Goal: Information Seeking & Learning: Learn about a topic

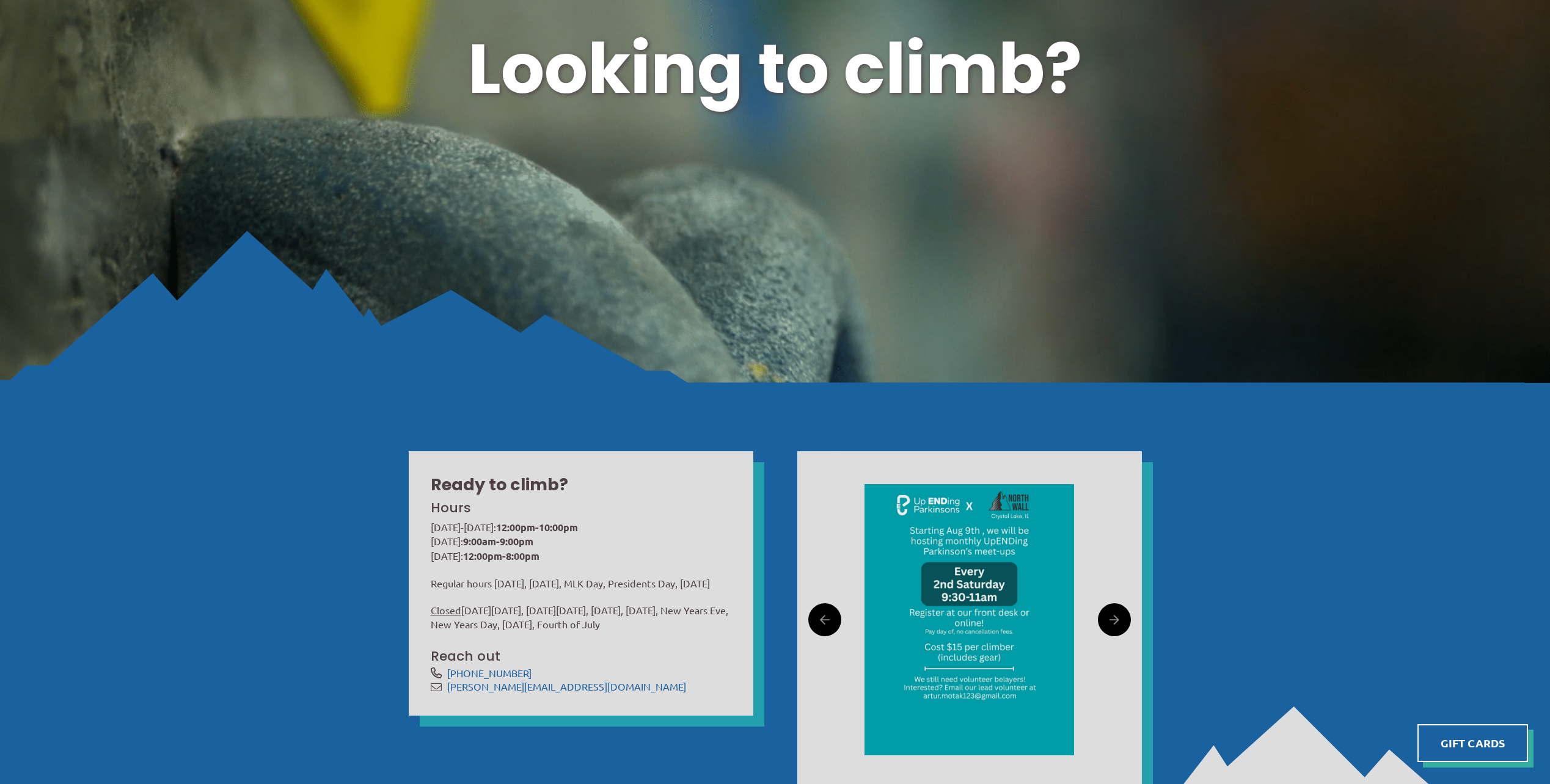
scroll to position [305, 0]
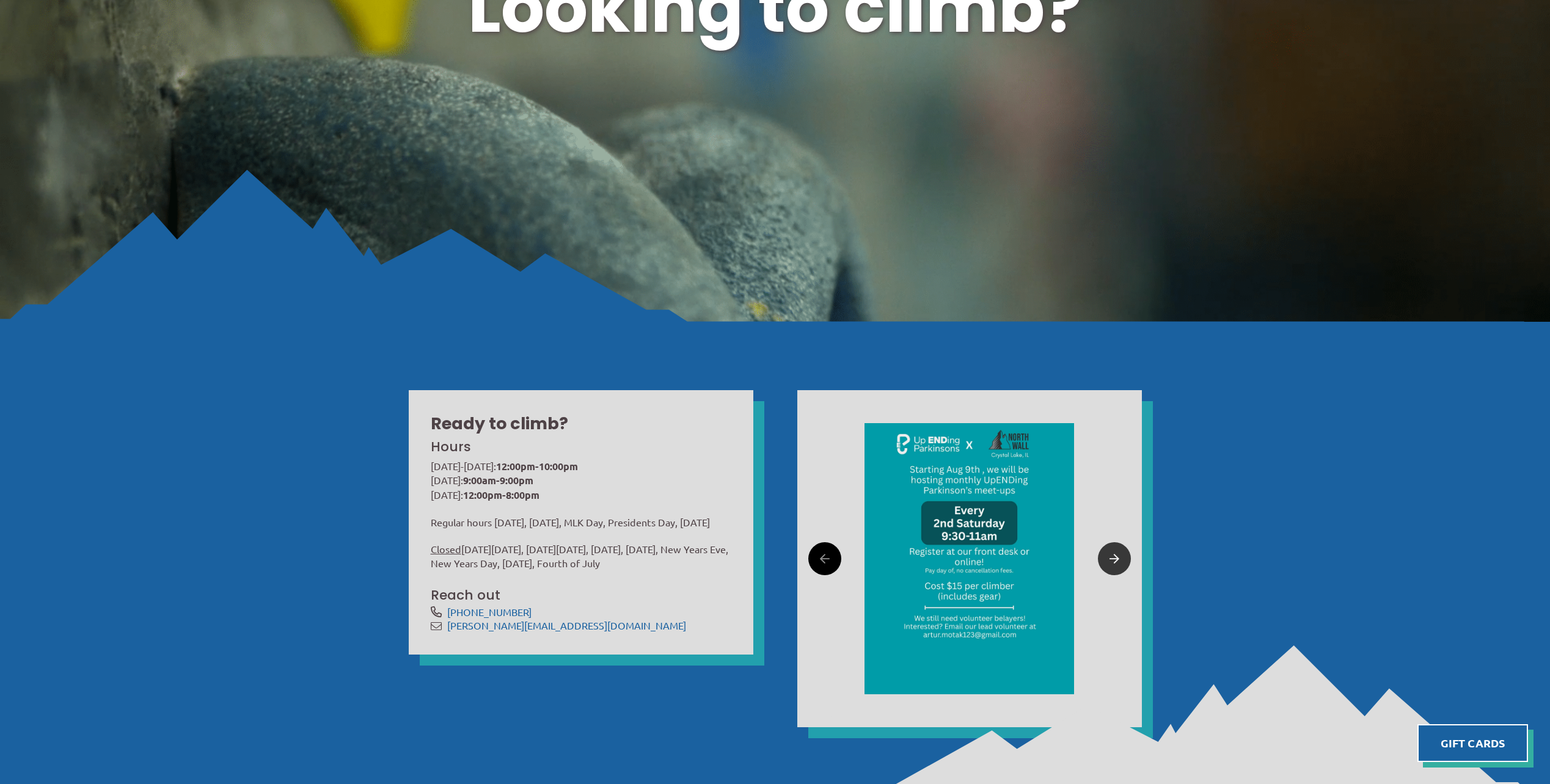
click at [1110, 561] on icon at bounding box center [1114, 559] width 9 height 19
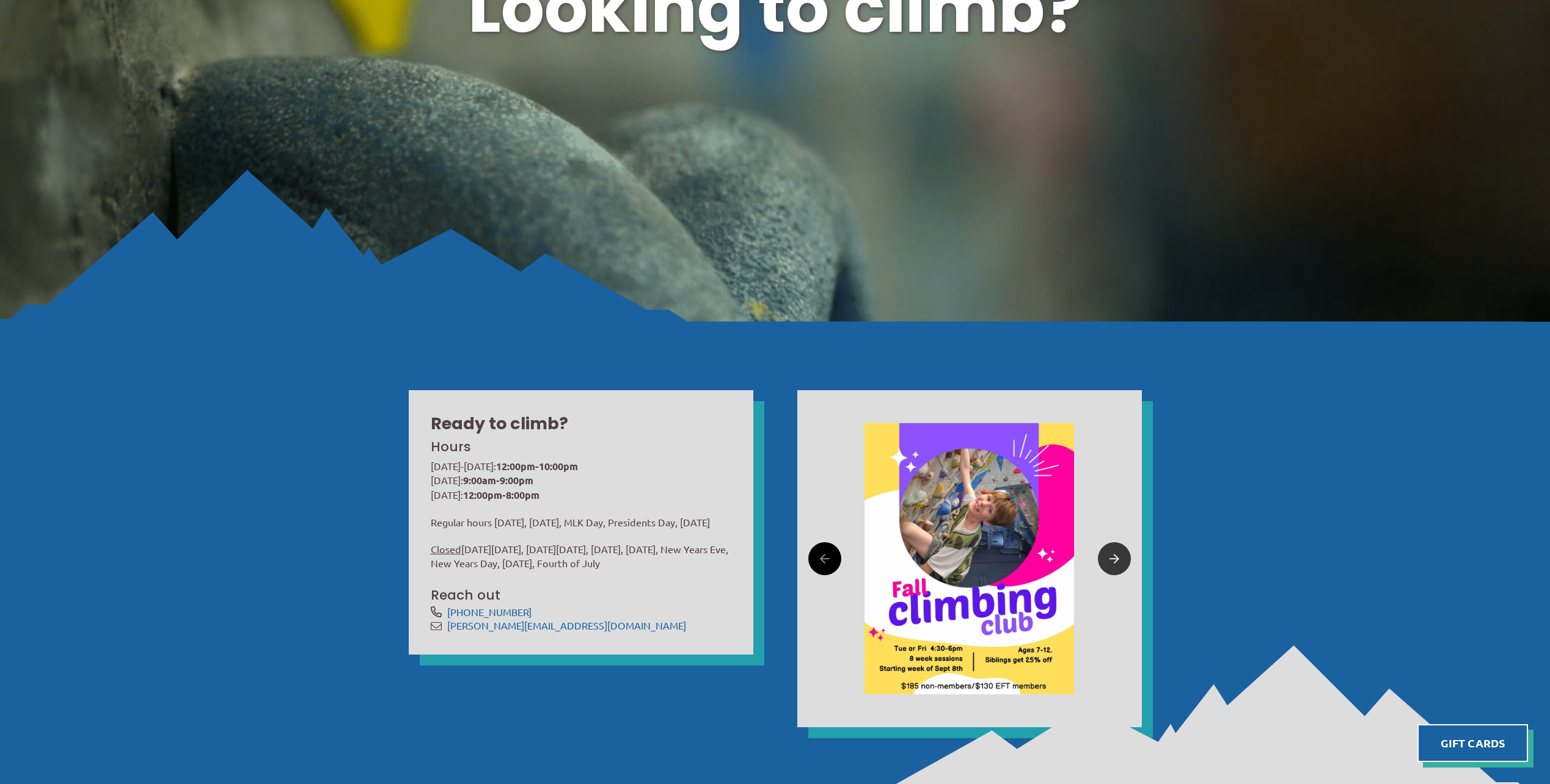
click at [1110, 561] on icon at bounding box center [1114, 559] width 9 height 19
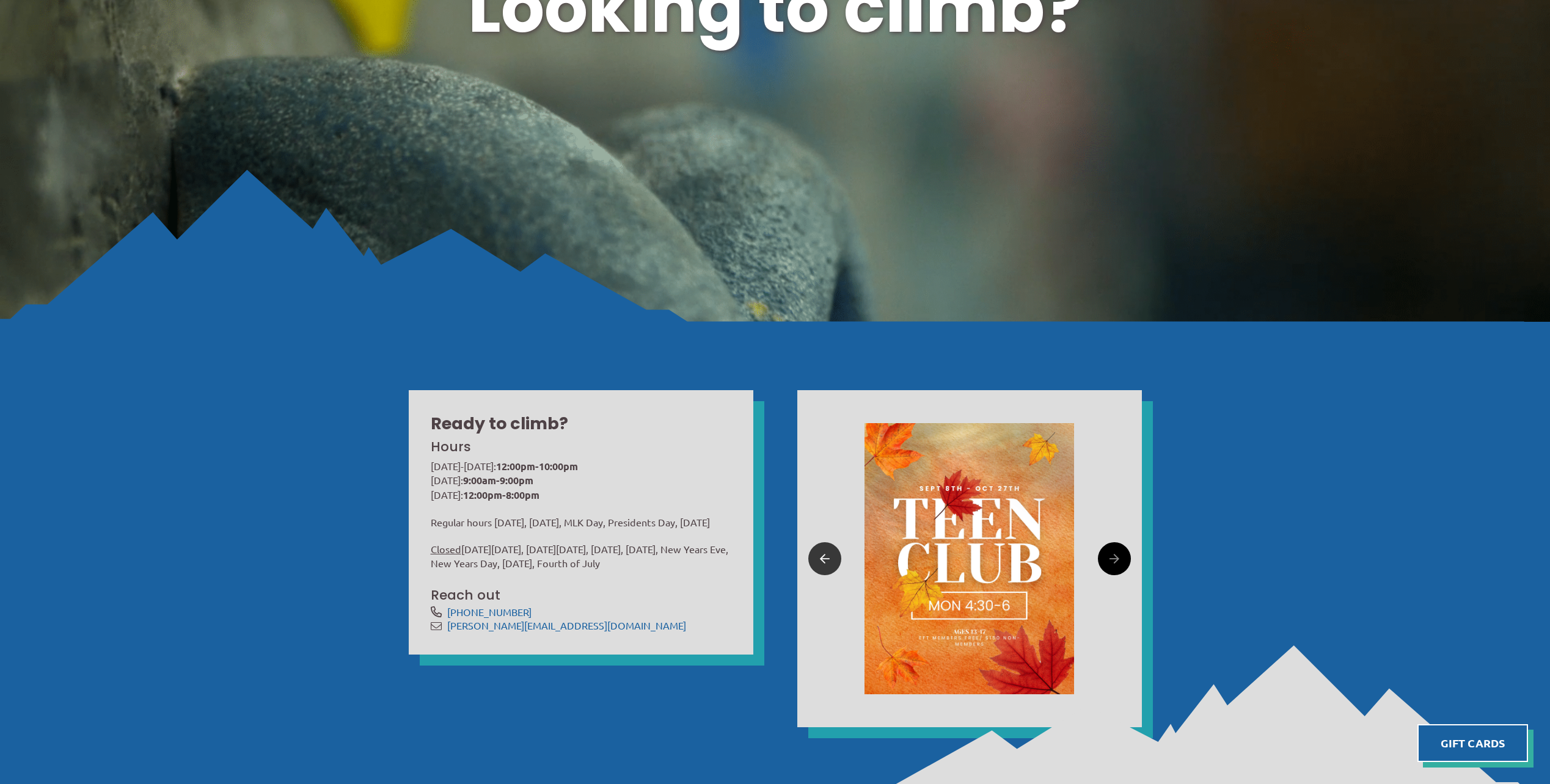
click at [823, 554] on icon at bounding box center [824, 559] width 9 height 19
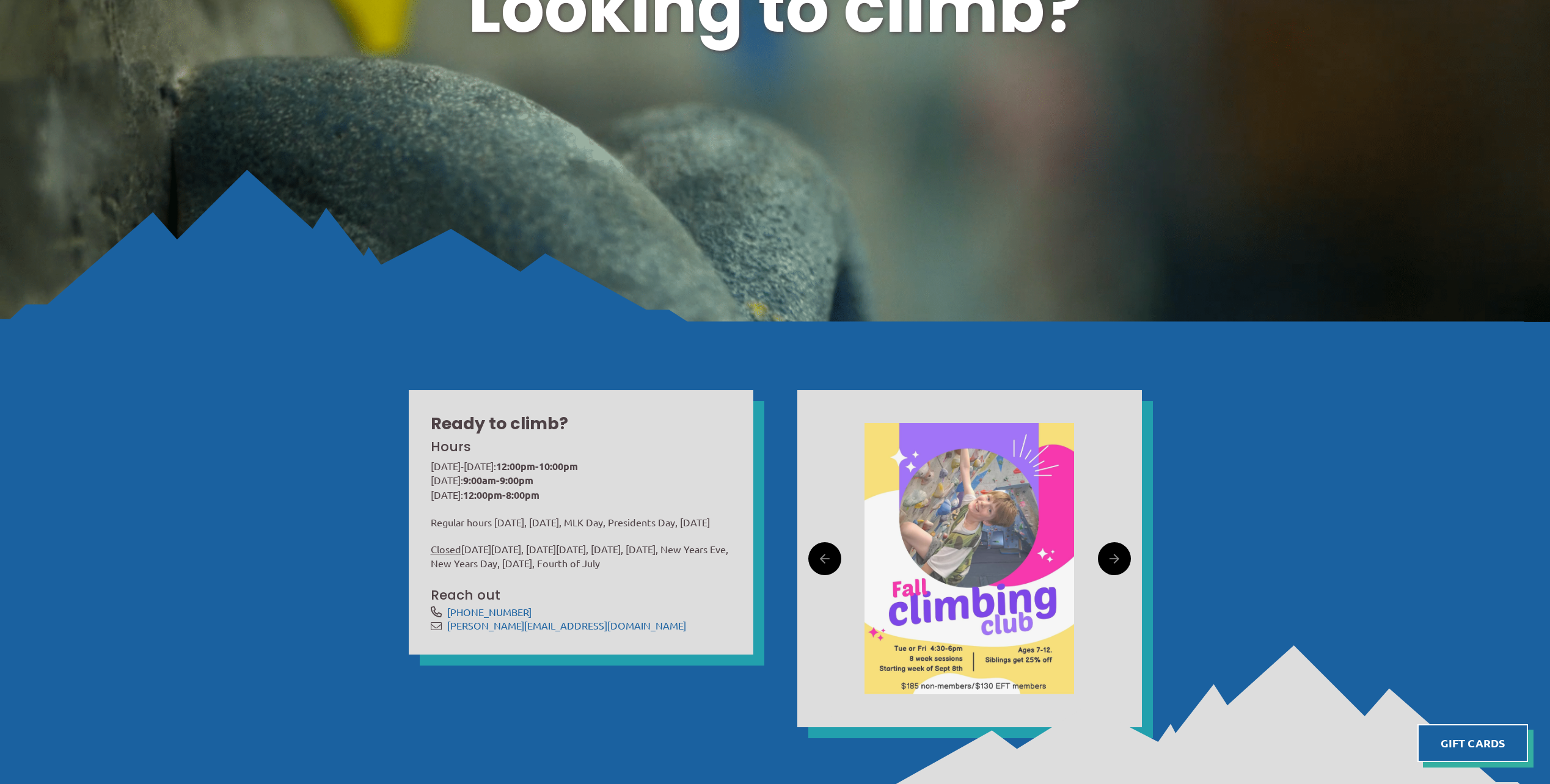
click at [963, 630] on img at bounding box center [969, 559] width 210 height 271
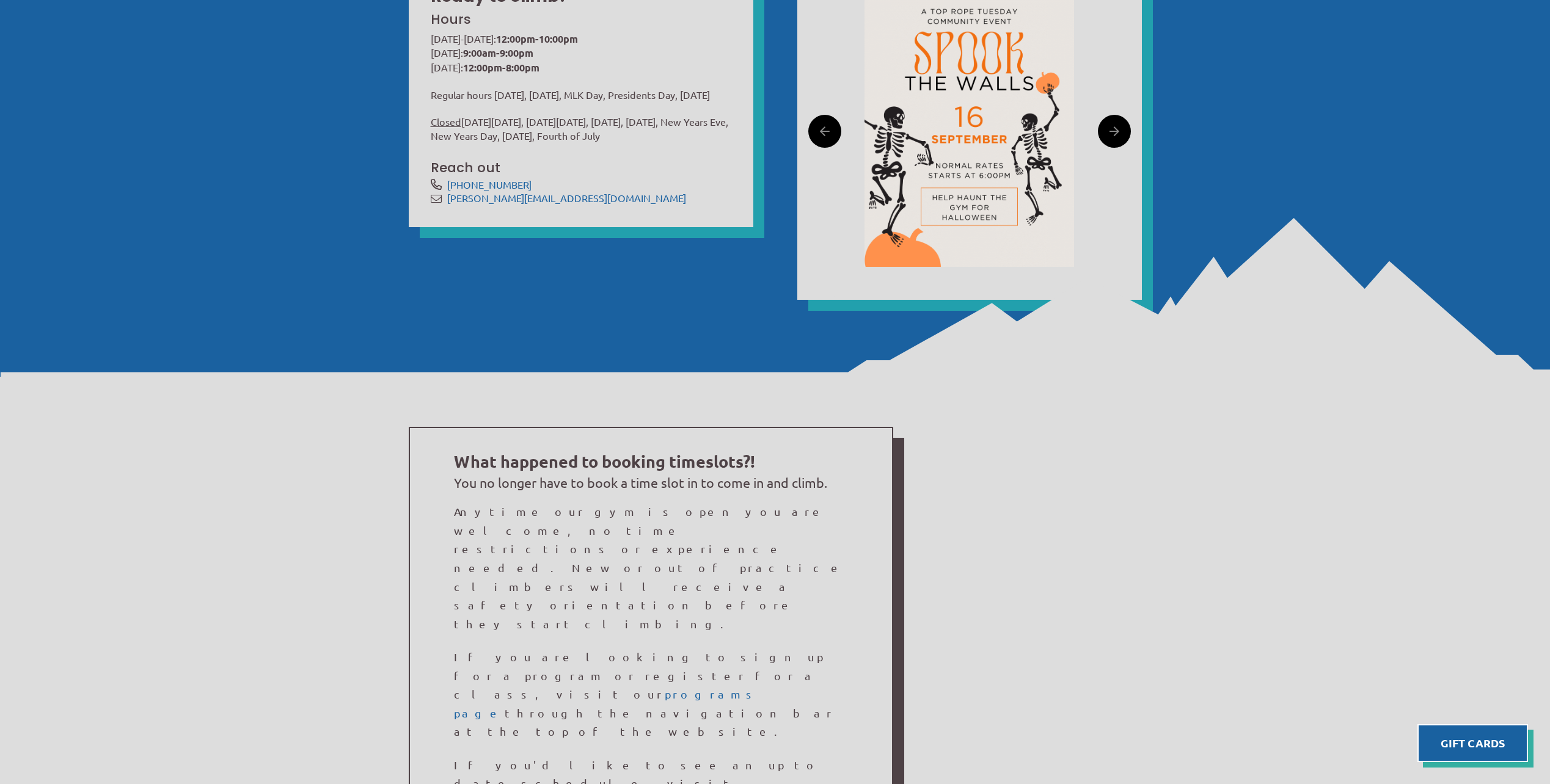
scroll to position [793, 0]
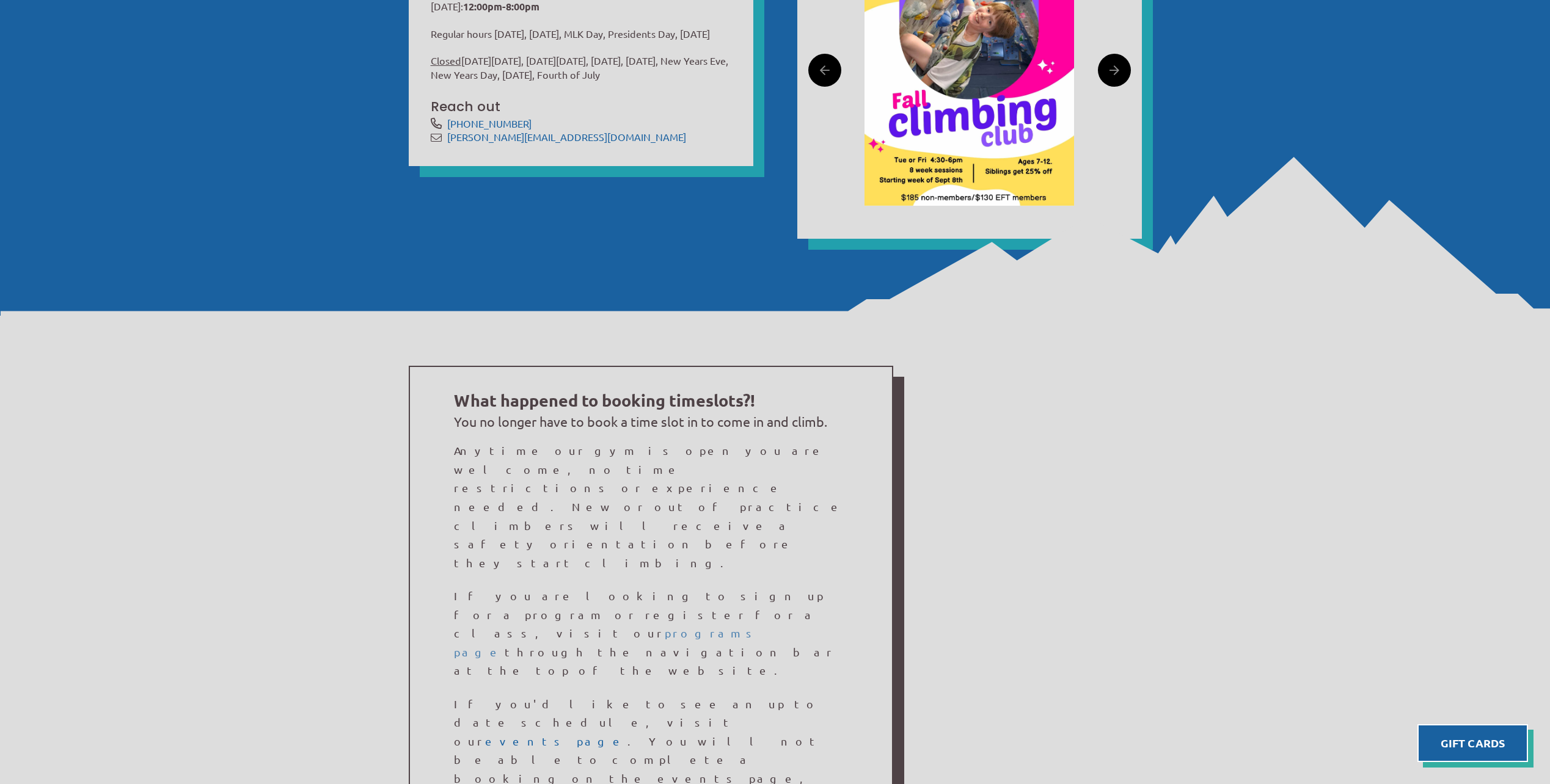
click at [474, 626] on link "programs page" at bounding box center [607, 642] width 306 height 32
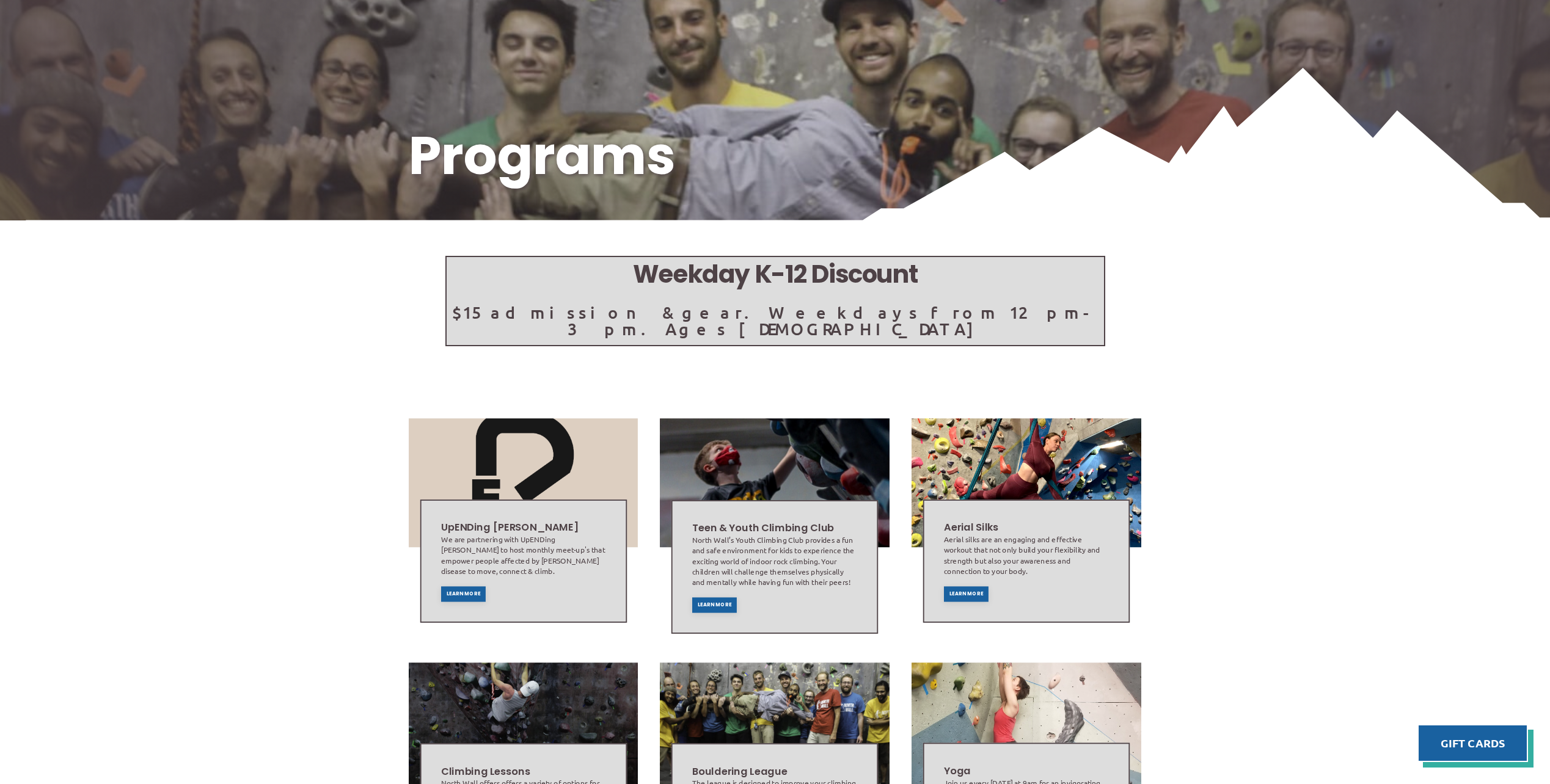
scroll to position [183, 0]
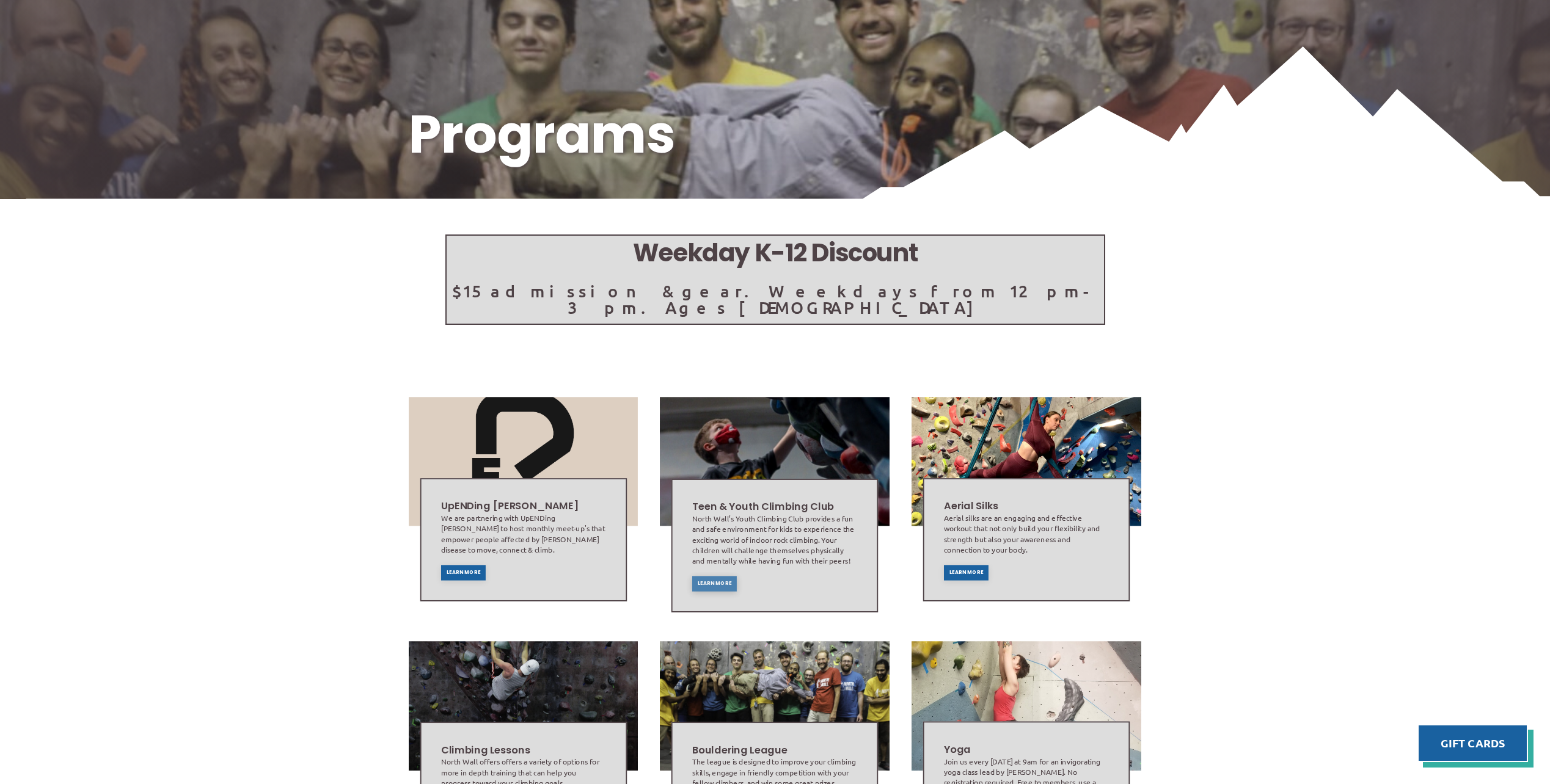
click at [712, 580] on span "Learn More" at bounding box center [715, 583] width 35 height 5
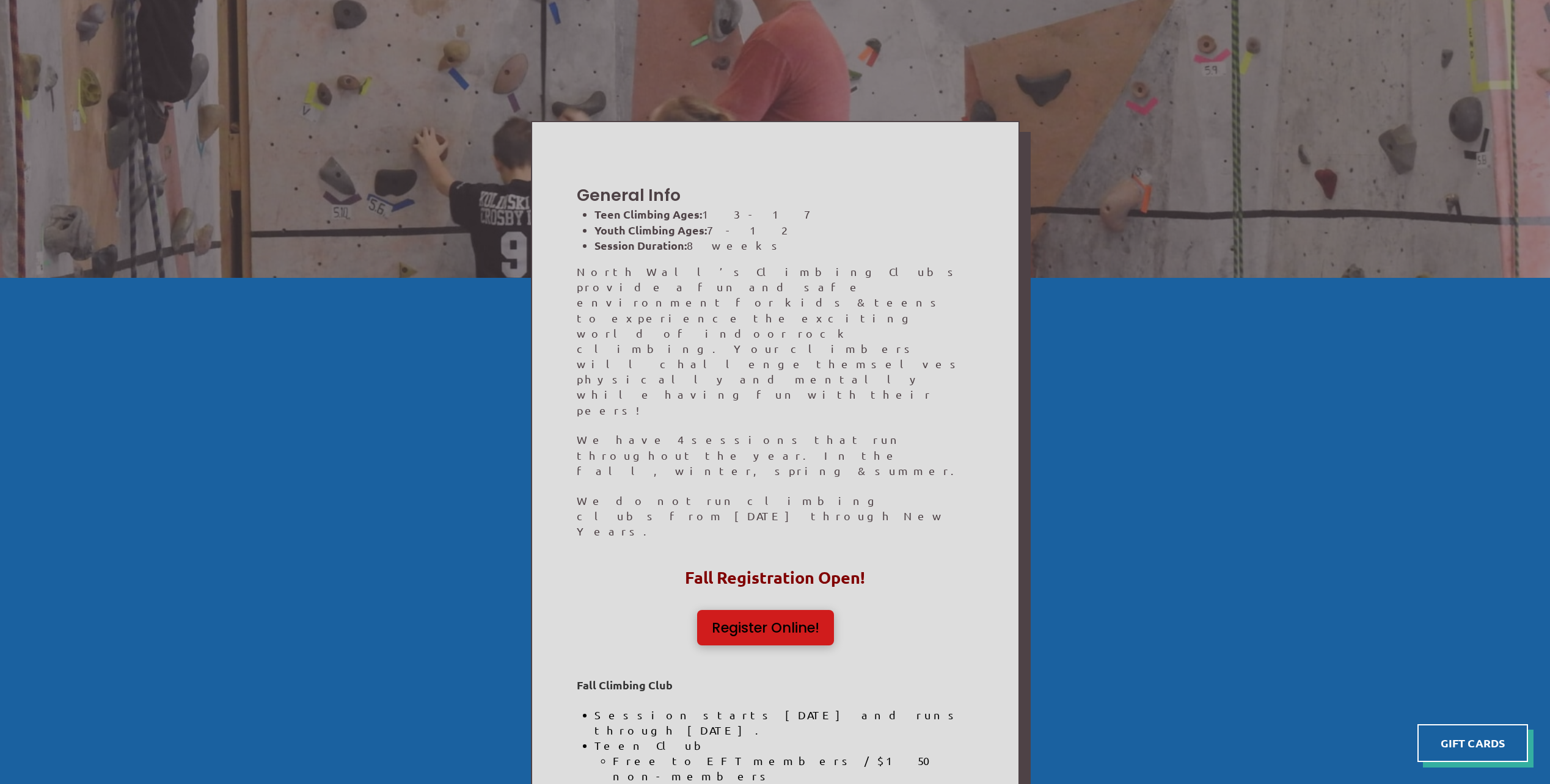
scroll to position [244, 0]
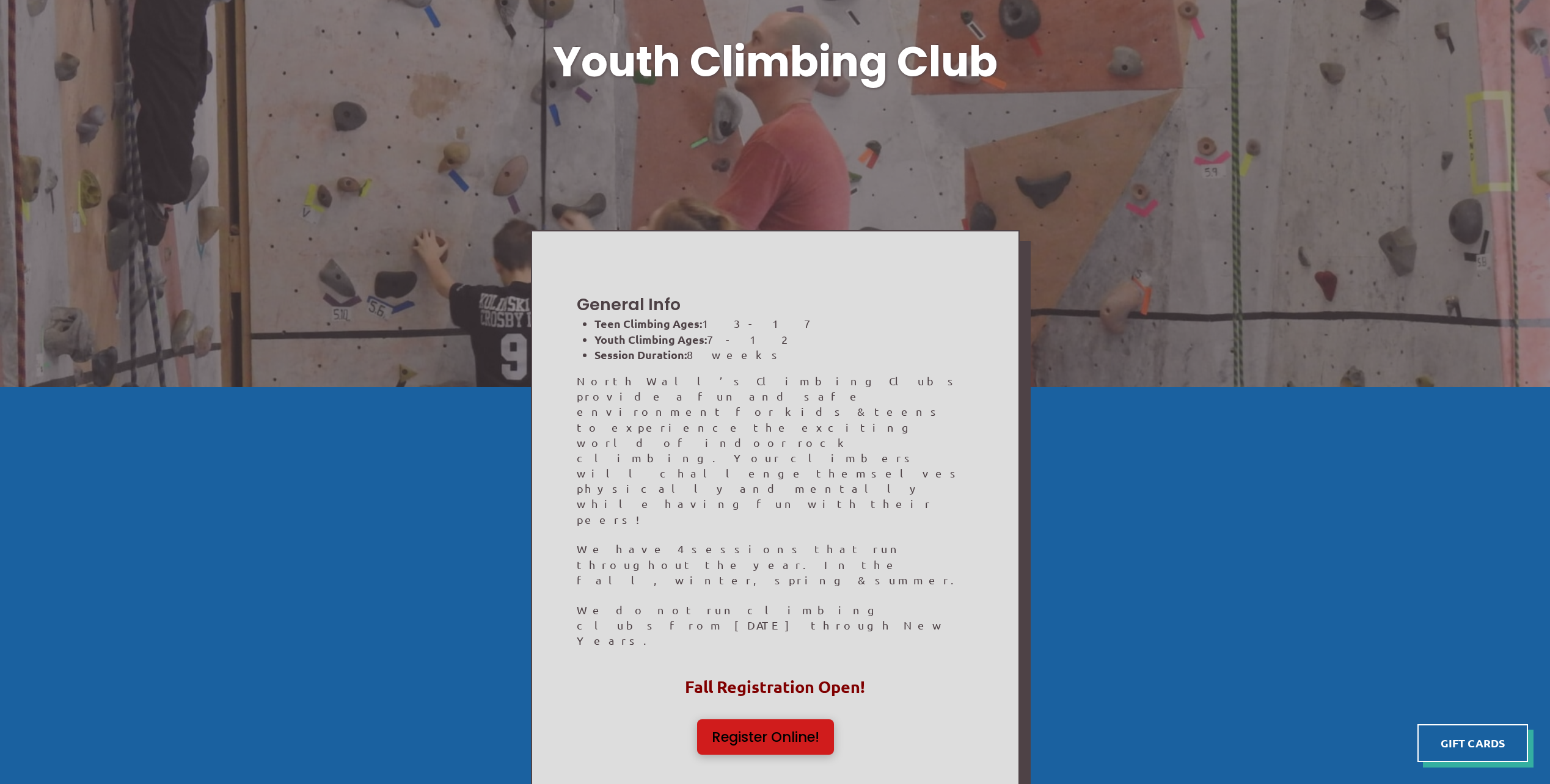
scroll to position [0, 0]
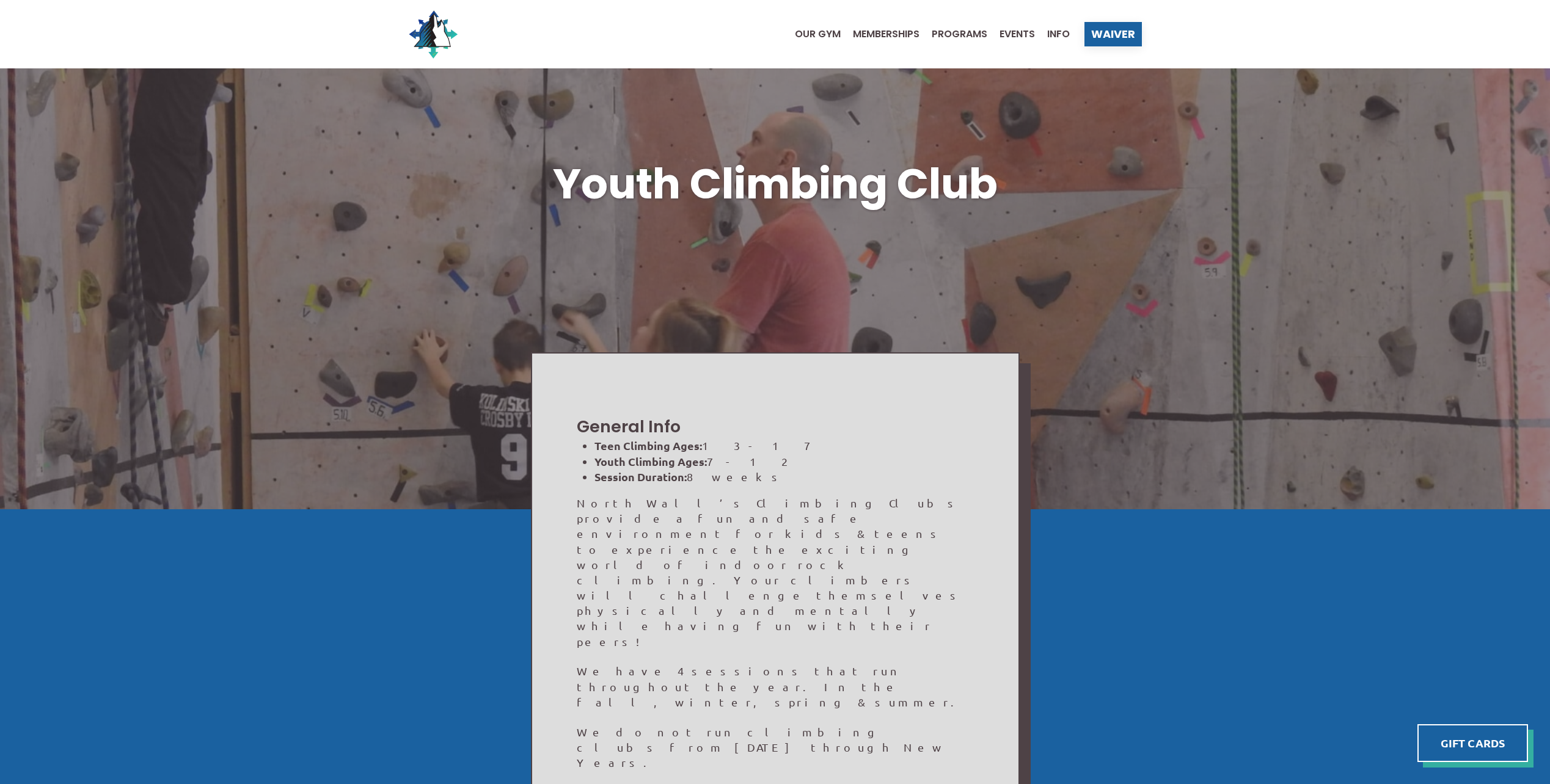
click at [1019, 25] on ul "Our Gym Memberships Programs Events Info" at bounding box center [926, 34] width 287 height 49
click at [1024, 31] on span "Events" at bounding box center [1017, 34] width 35 height 9
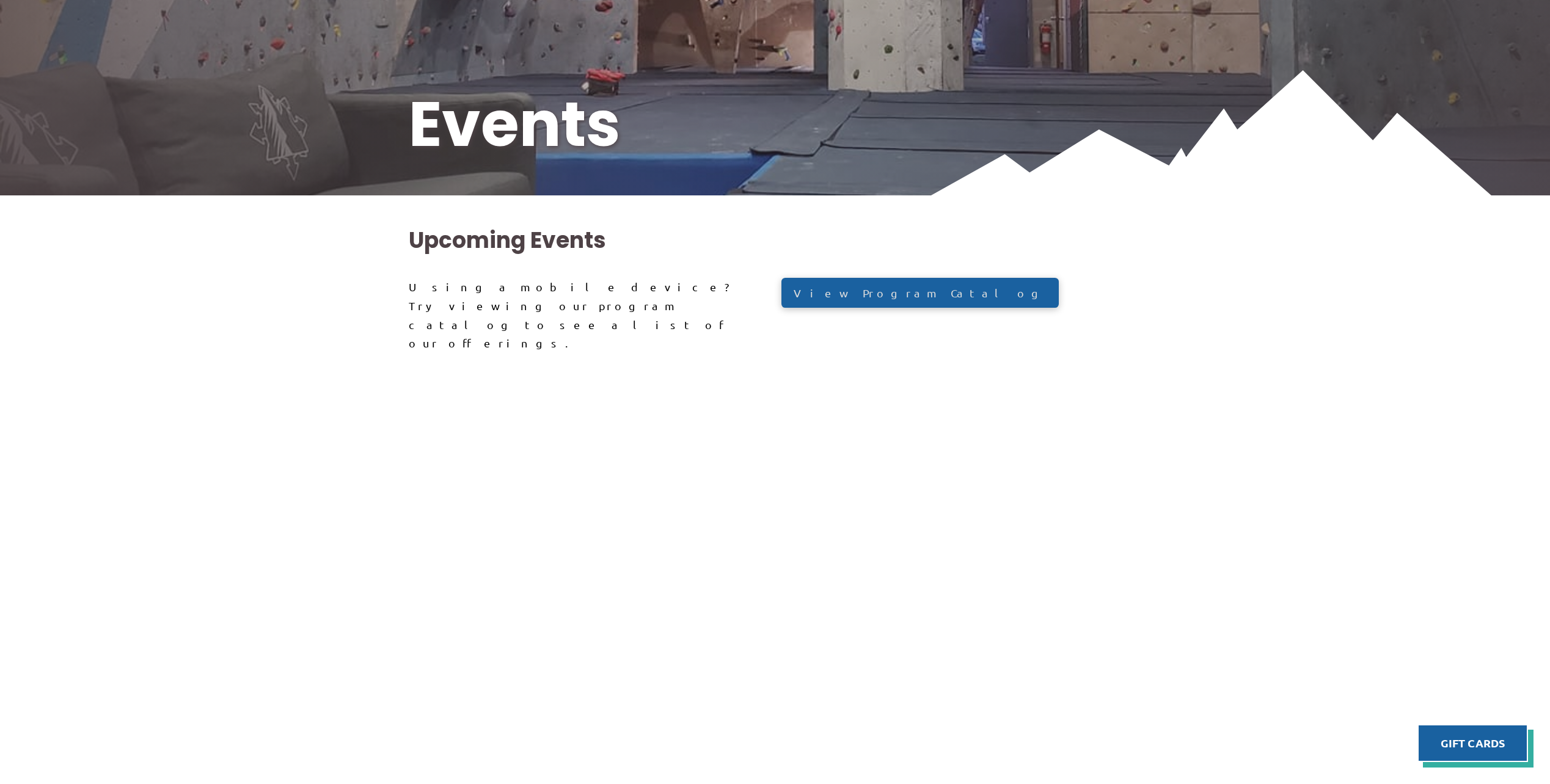
scroll to position [367, 0]
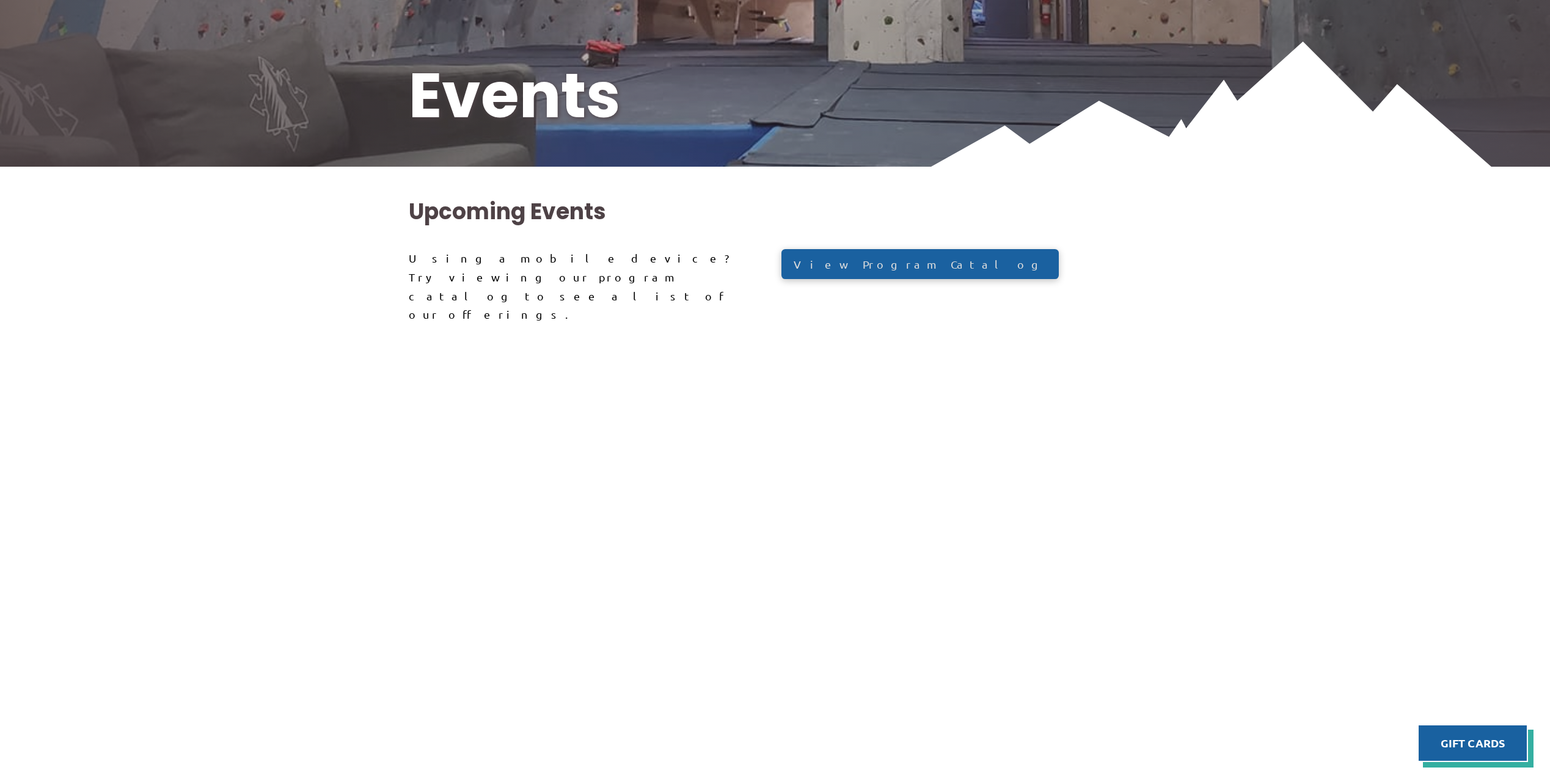
click at [1266, 528] on div "Upcoming Events Using a mobile device? Try viewing our program catalog to see a…" at bounding box center [775, 647] width 1550 height 962
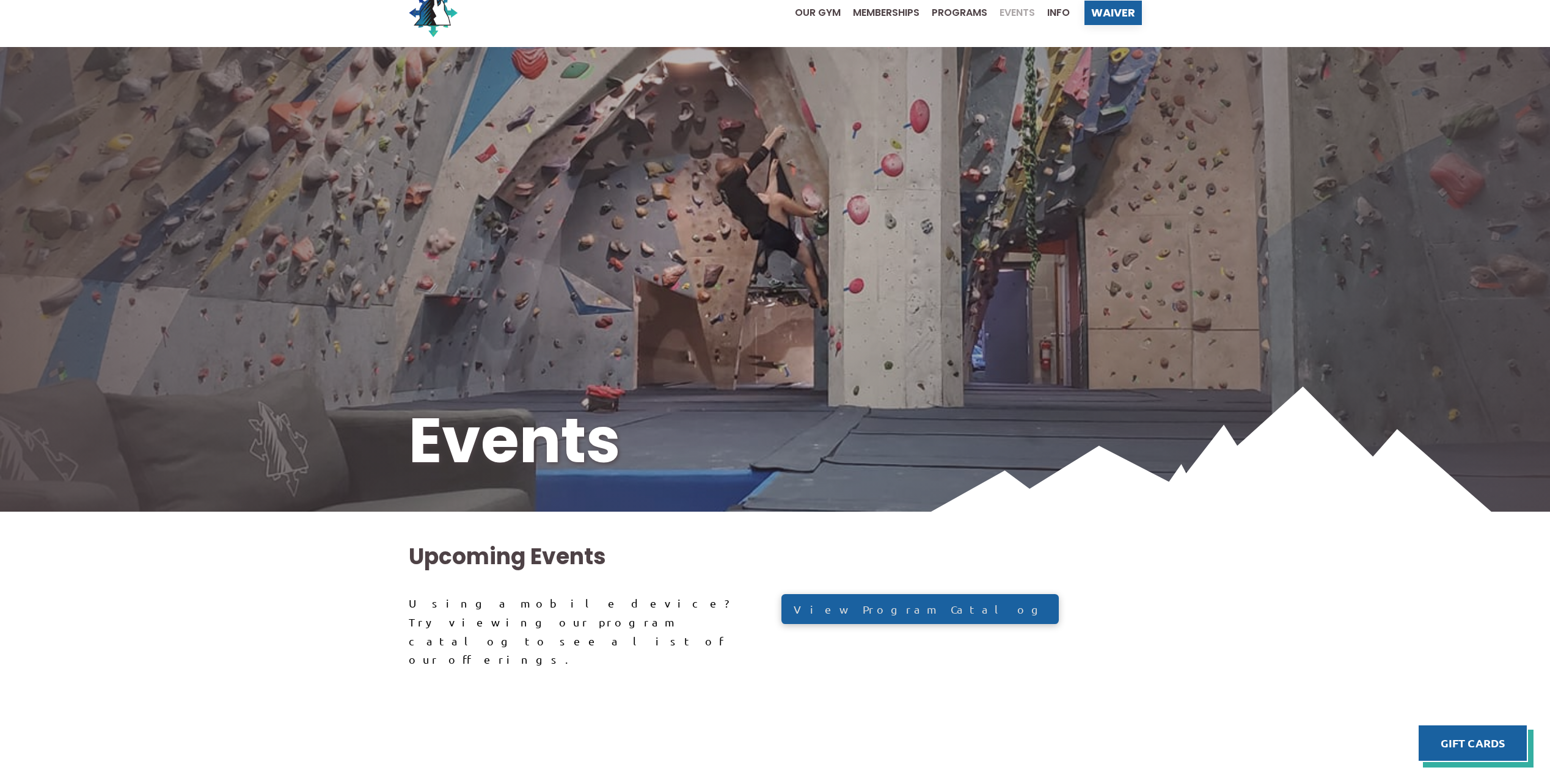
scroll to position [0, 0]
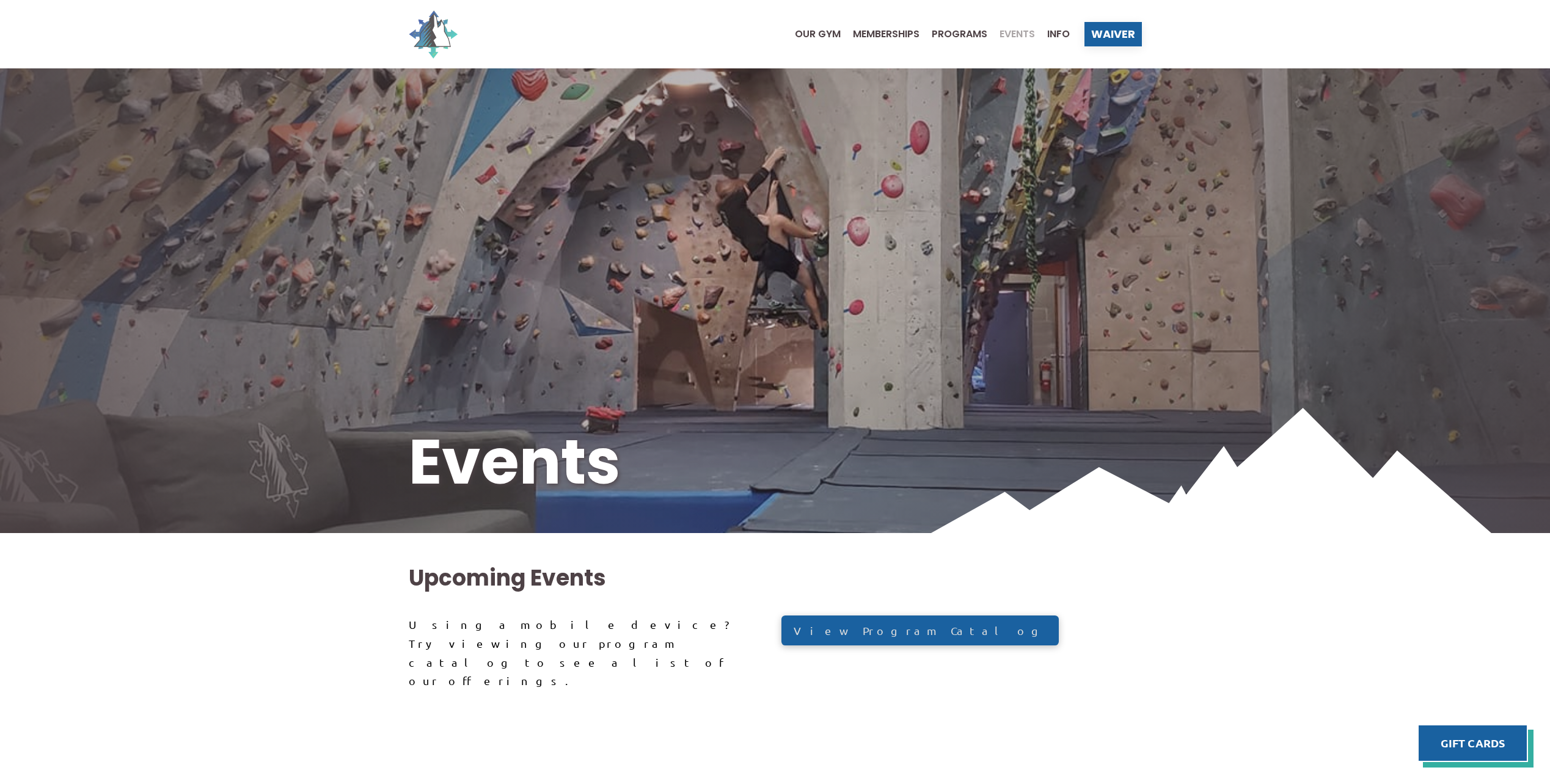
click at [443, 30] on img at bounding box center [433, 34] width 49 height 49
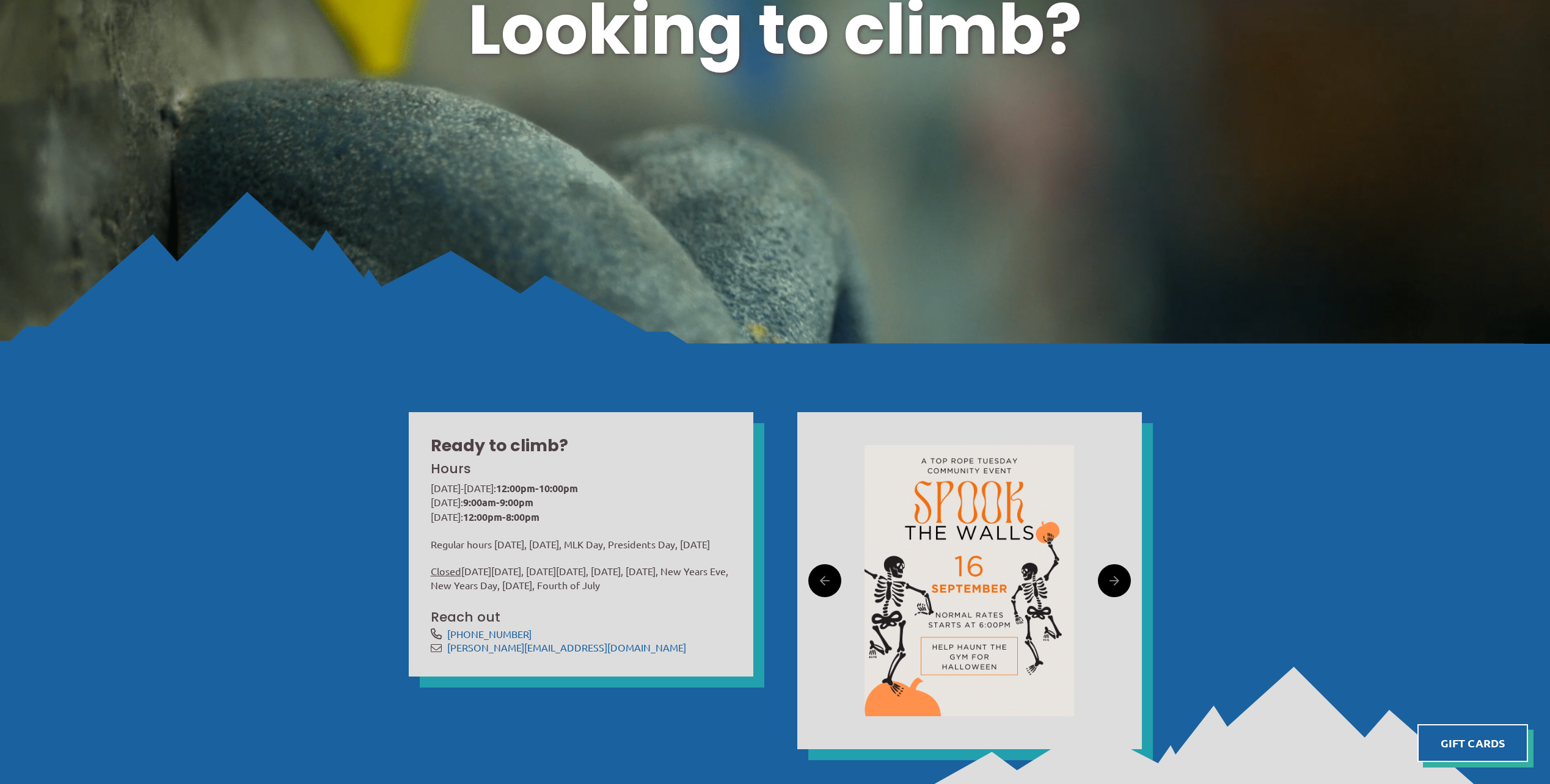
scroll to position [305, 0]
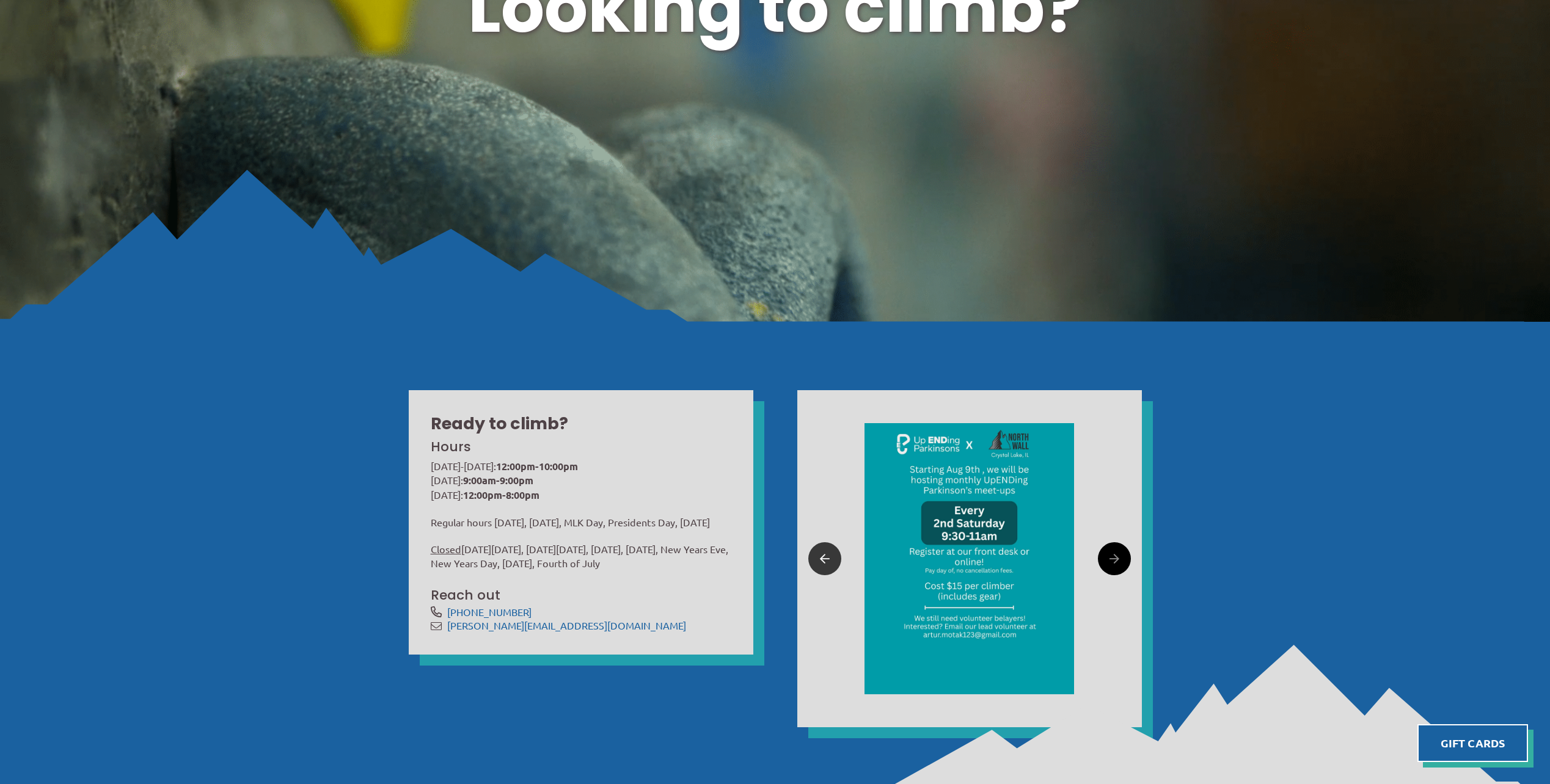
click at [827, 555] on icon at bounding box center [824, 559] width 9 height 19
click at [820, 552] on icon at bounding box center [824, 559] width 9 height 19
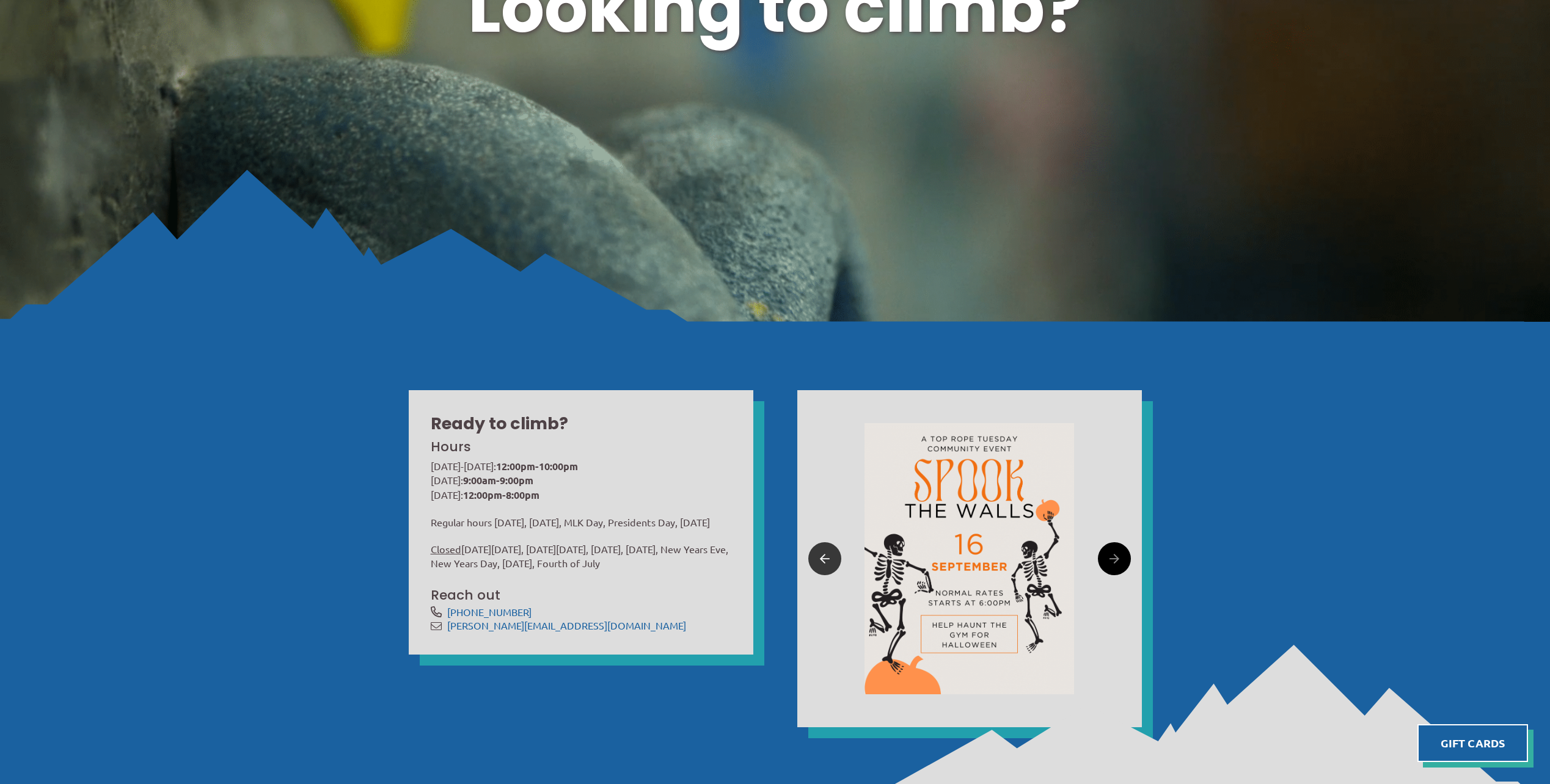
click at [820, 552] on icon at bounding box center [824, 559] width 9 height 19
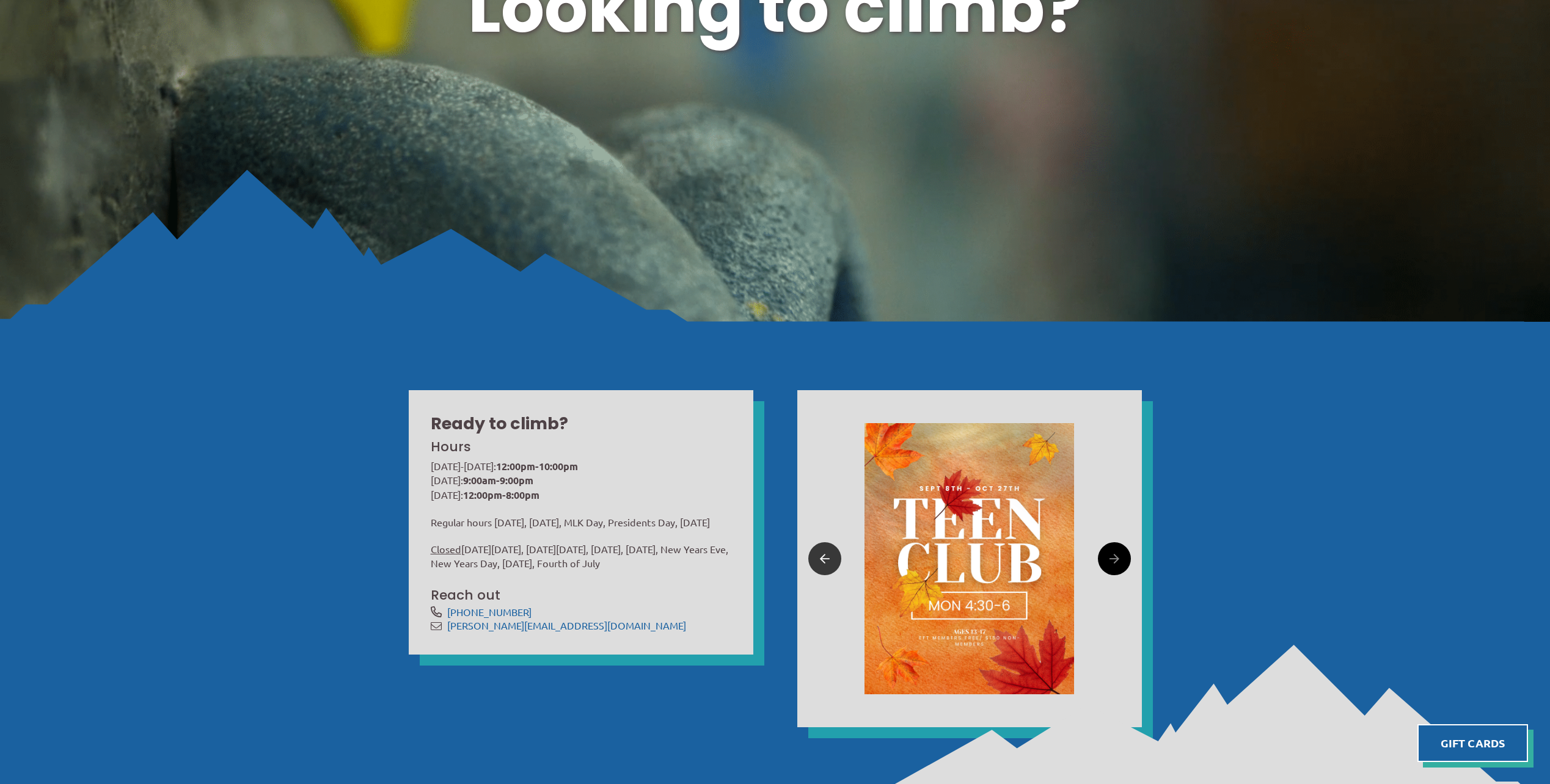
click at [823, 552] on icon at bounding box center [824, 559] width 9 height 19
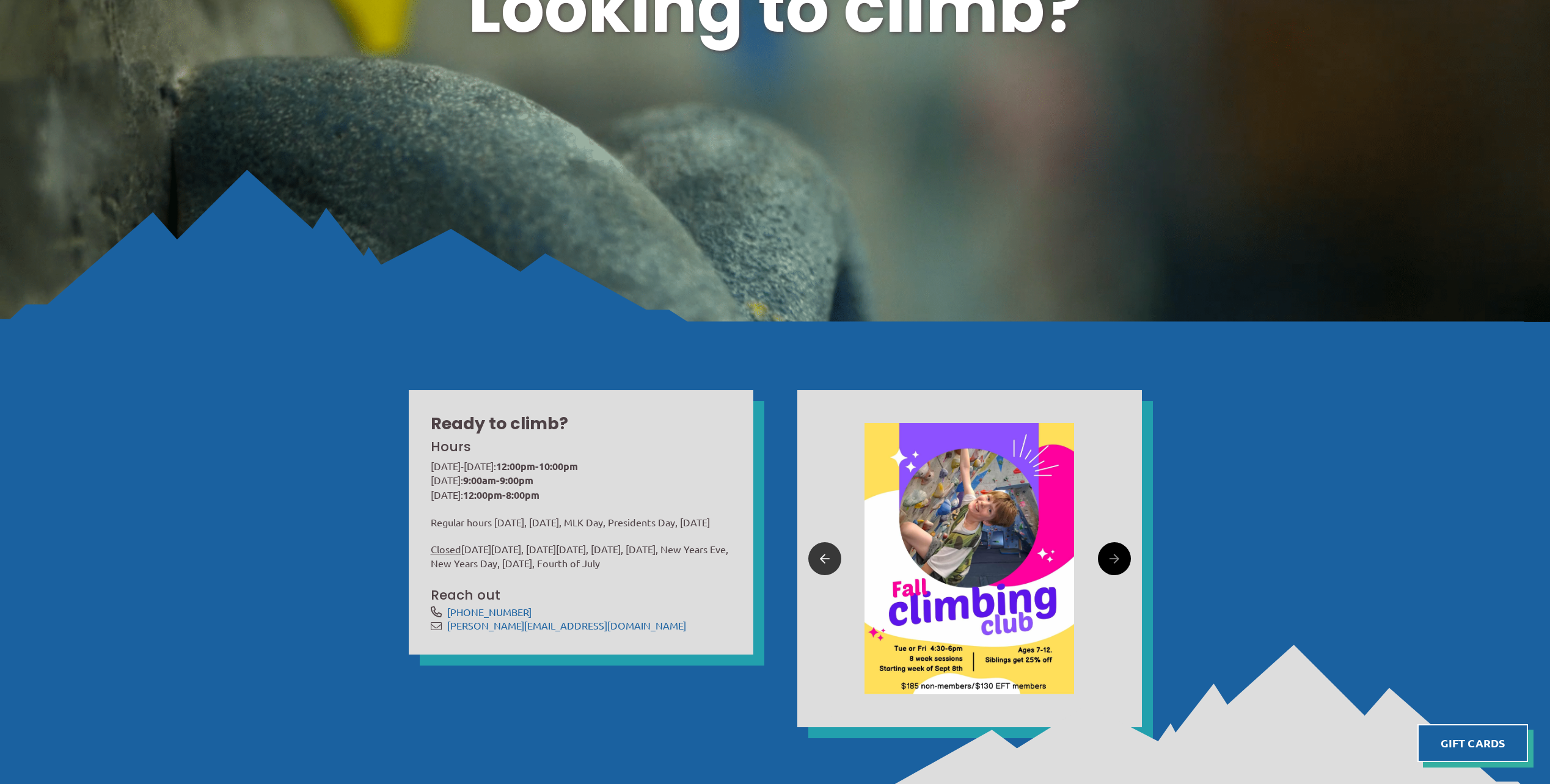
click at [823, 552] on icon at bounding box center [824, 559] width 9 height 19
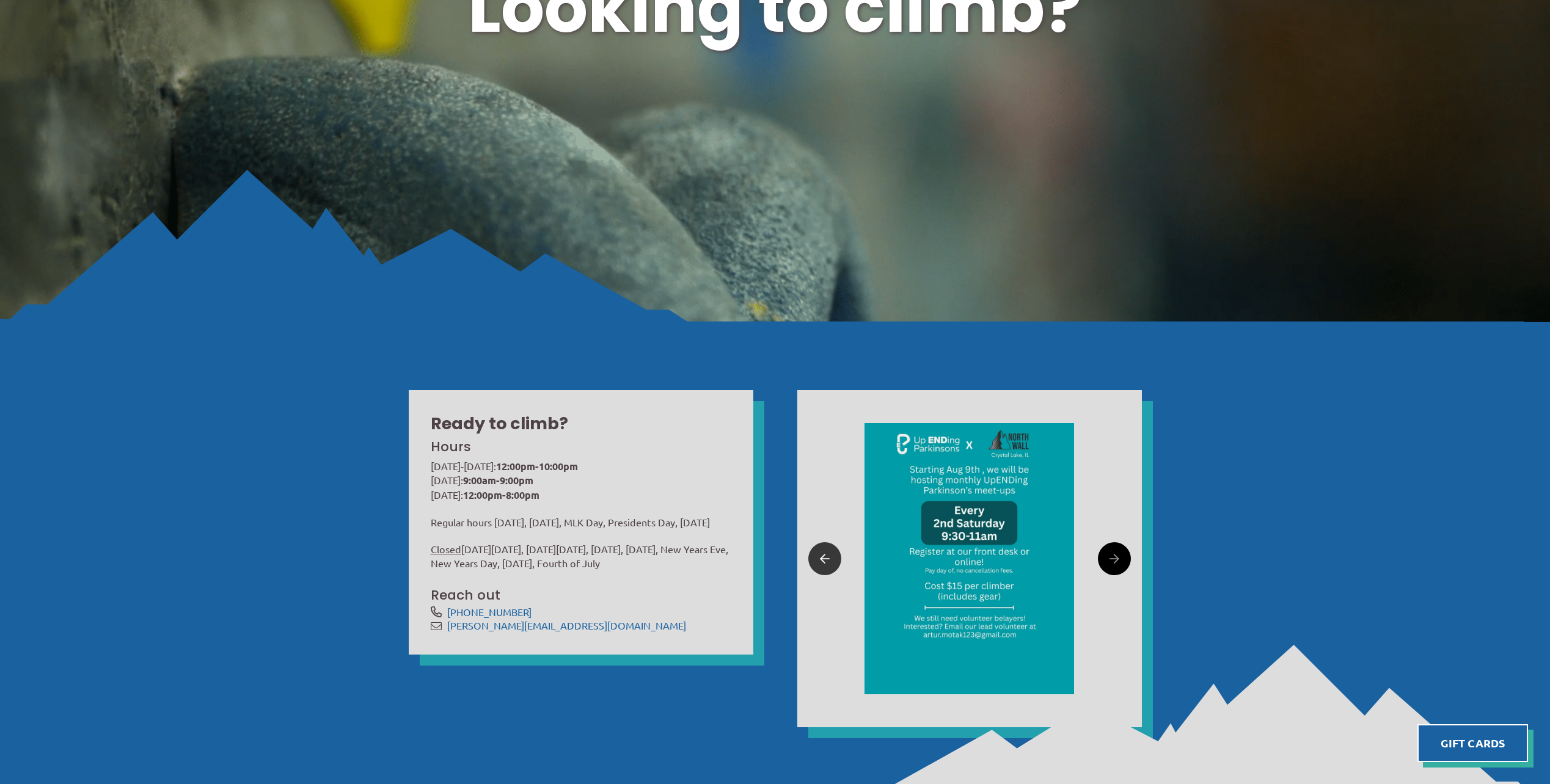
click at [823, 552] on icon at bounding box center [824, 559] width 9 height 19
